Goal: Find specific fact

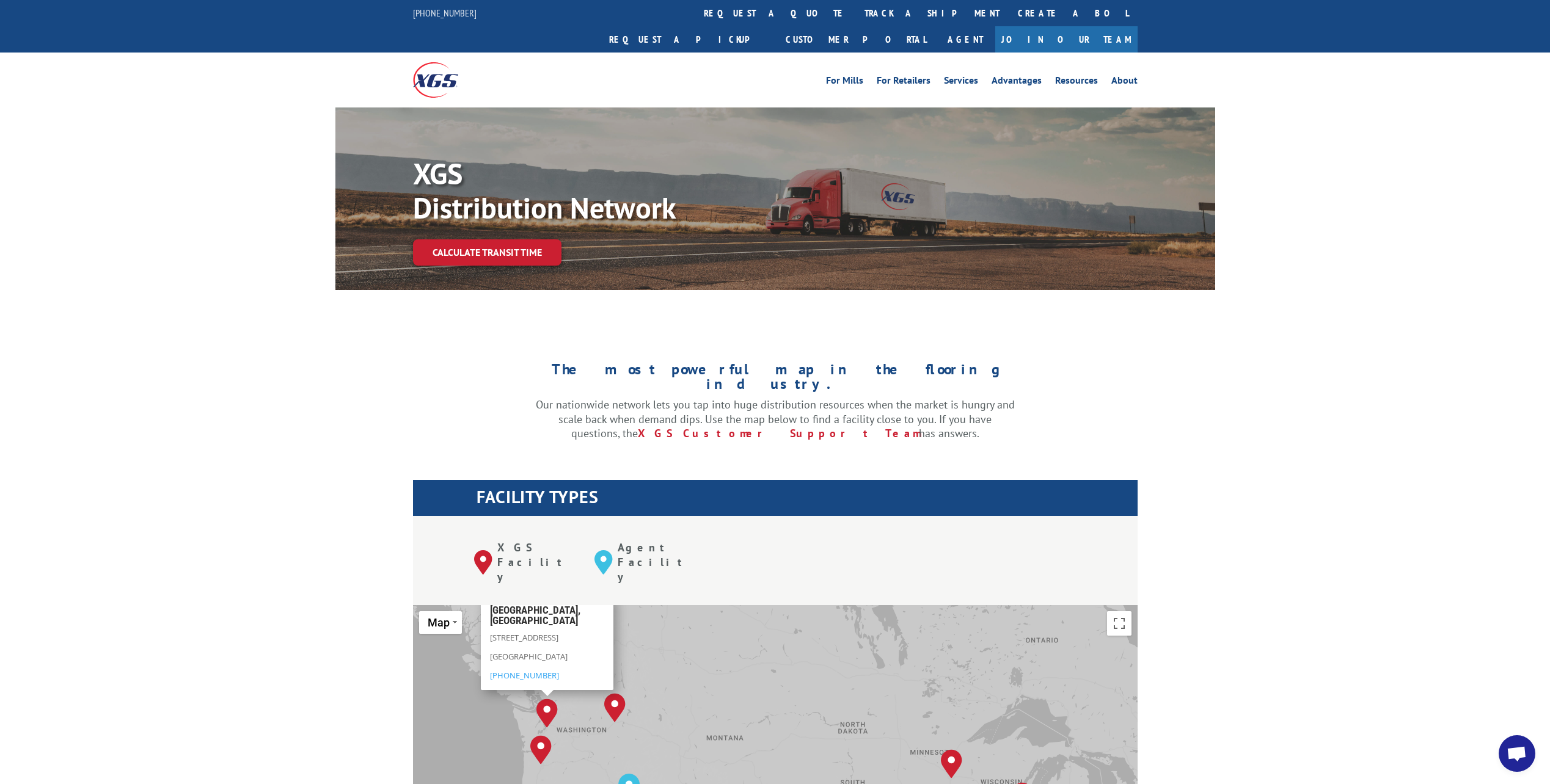
scroll to position [306, 0]
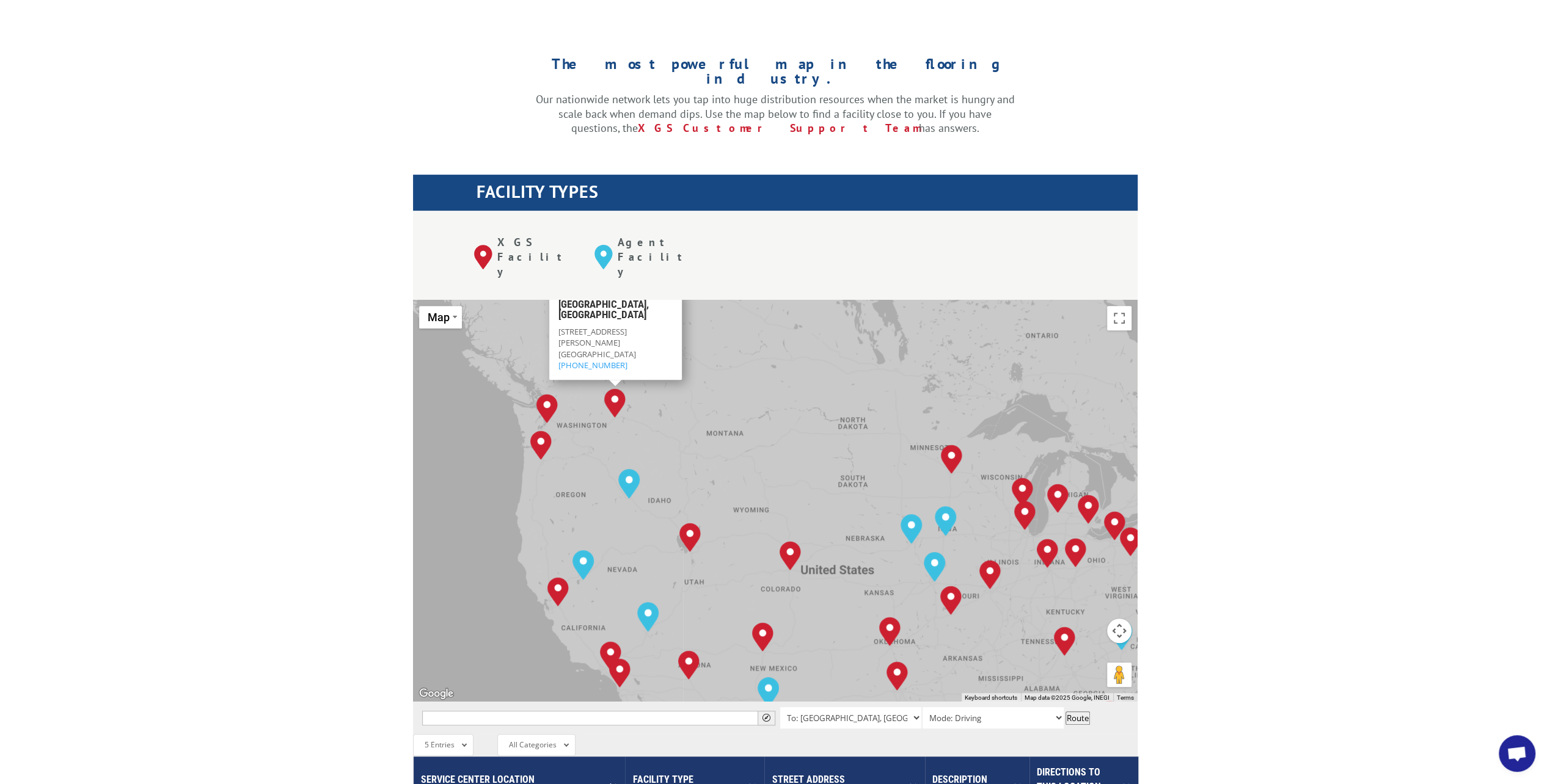
drag, startPoint x: 592, startPoint y: 282, endPoint x: 557, endPoint y: 271, distance: 36.7
click at [557, 290] on div "[GEOGRAPHIC_DATA][STREET_ADDRESS][PERSON_NAME] (509) 534-3181" at bounding box center [615, 335] width 133 height 90
drag, startPoint x: 557, startPoint y: 271, endPoint x: 613, endPoint y: 287, distance: 58.2
click at [609, 326] on div "[STREET_ADDRESS][PERSON_NAME] (509) 534-3181" at bounding box center [615, 348] width 114 height 44
click at [629, 348] on span "[GEOGRAPHIC_DATA]" at bounding box center [597, 353] width 78 height 11
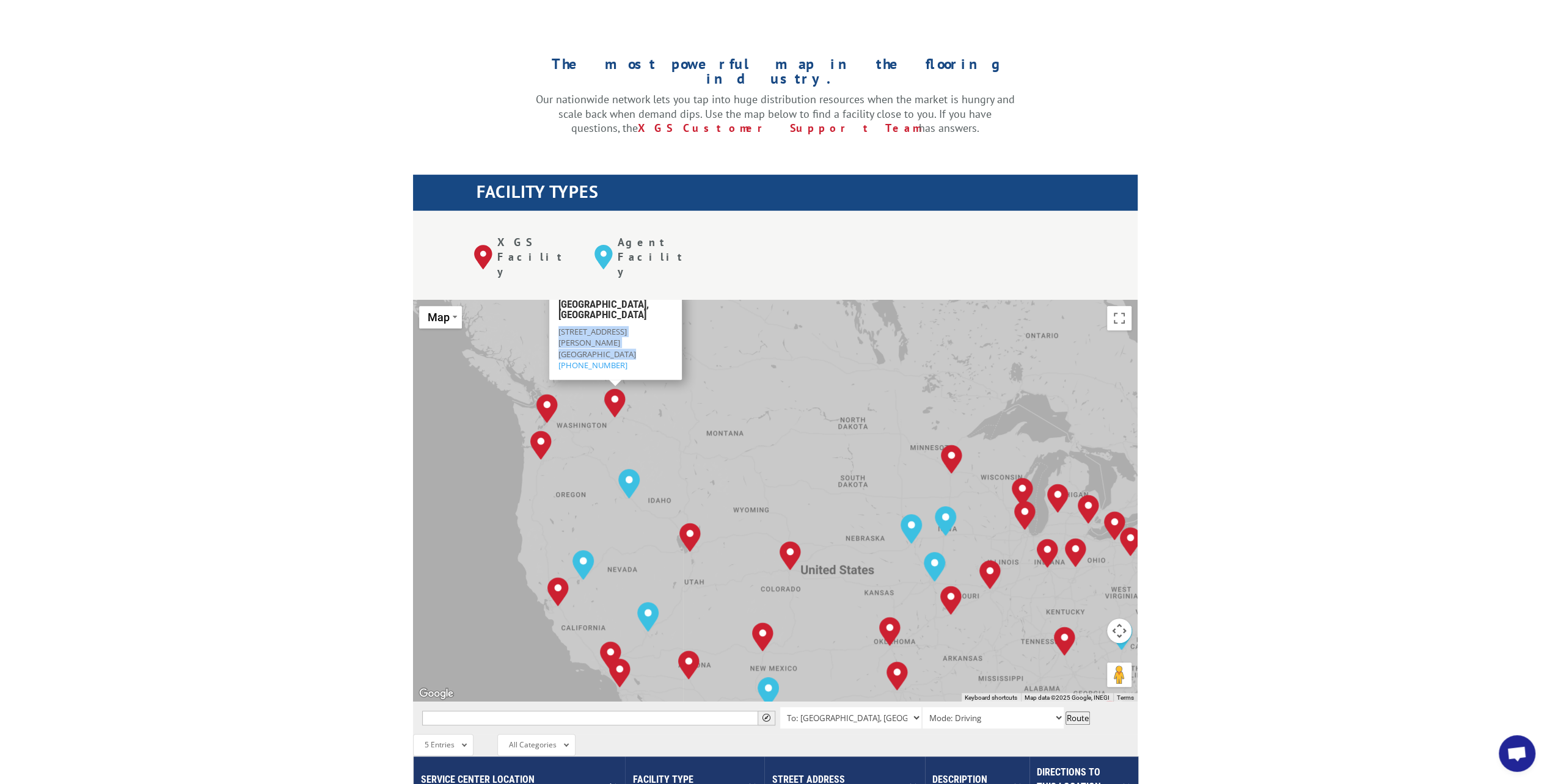
drag, startPoint x: 609, startPoint y: 292, endPoint x: 556, endPoint y: 274, distance: 56.0
click at [556, 290] on div "[GEOGRAPHIC_DATA][STREET_ADDRESS][PERSON_NAME] (509) 534-3181" at bounding box center [615, 335] width 133 height 90
copy div "[STREET_ADDRESS][PERSON_NAME]"
drag, startPoint x: 553, startPoint y: 291, endPoint x: 526, endPoint y: 290, distance: 27.0
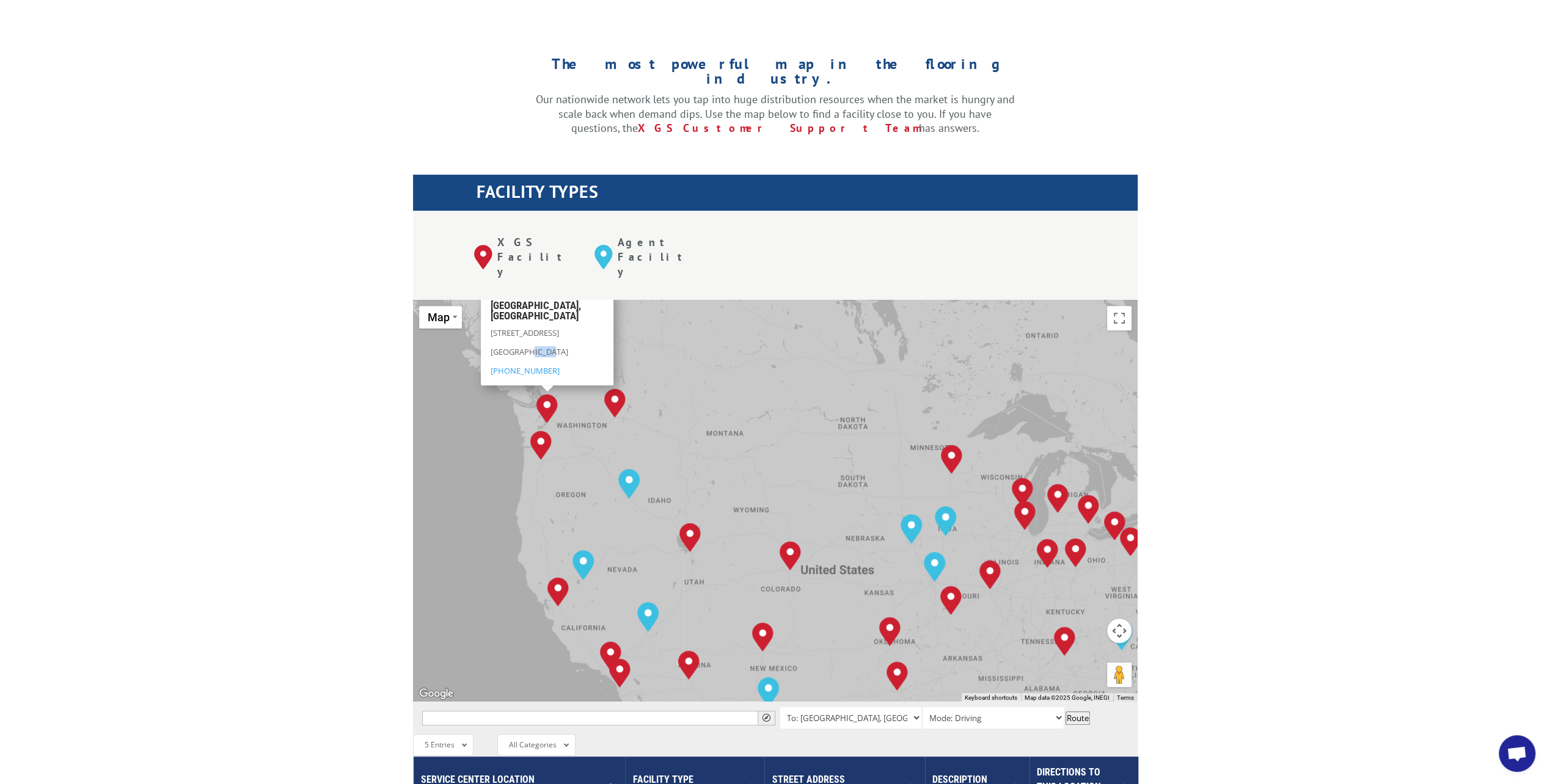
click at [526, 346] on p "[GEOGRAPHIC_DATA]" at bounding box center [547, 355] width 114 height 19
copy p "98032"
drag, startPoint x: 633, startPoint y: 293, endPoint x: 609, endPoint y: 297, distance: 24.3
click at [609, 326] on div "[STREET_ADDRESS][PERSON_NAME] (509) 534-3181" at bounding box center [615, 348] width 114 height 44
copy span "99202"
